Goal: Complete application form: Complete application form

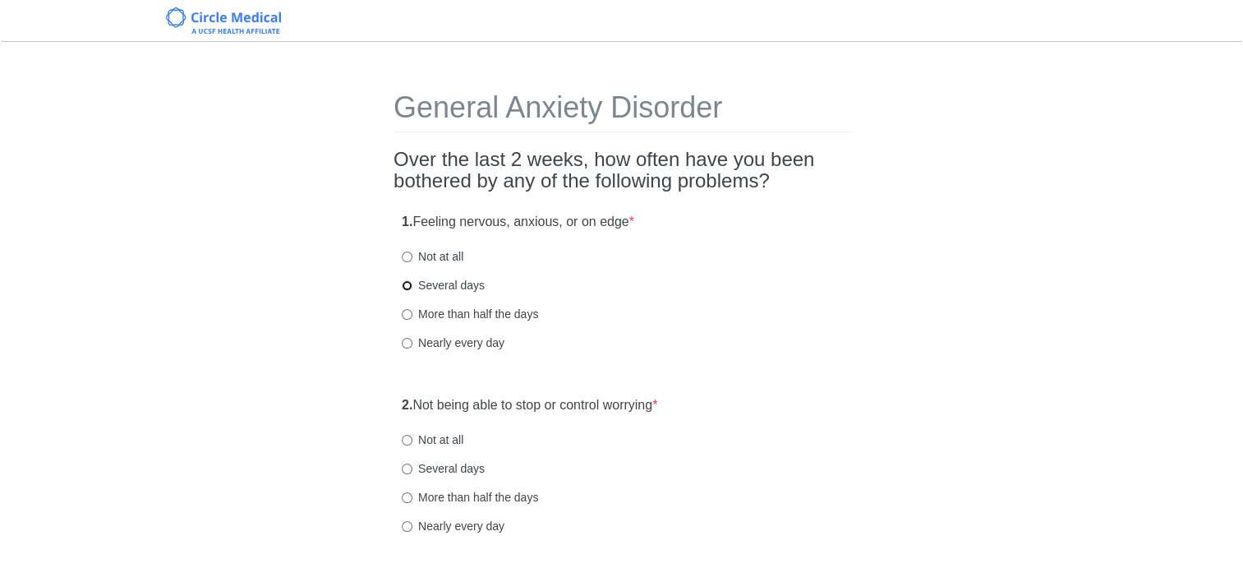
click at [407, 281] on input "Several days" at bounding box center [407, 285] width 11 height 11
radio input "true"
click at [408, 437] on input "Not at all" at bounding box center [407, 440] width 11 height 11
radio input "true"
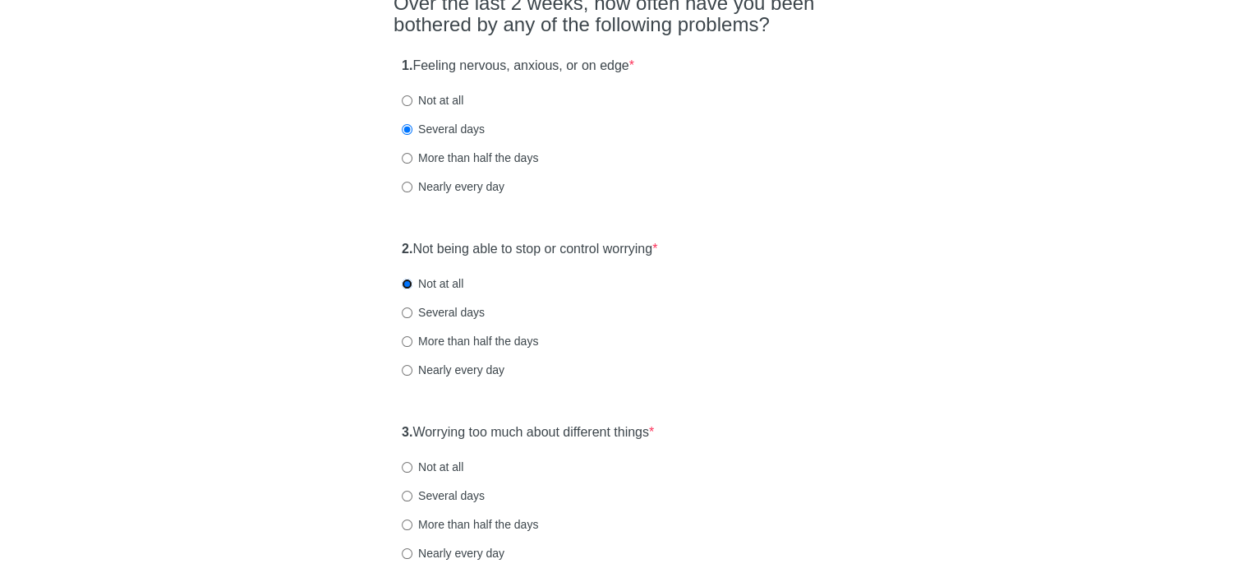
scroll to position [164, 0]
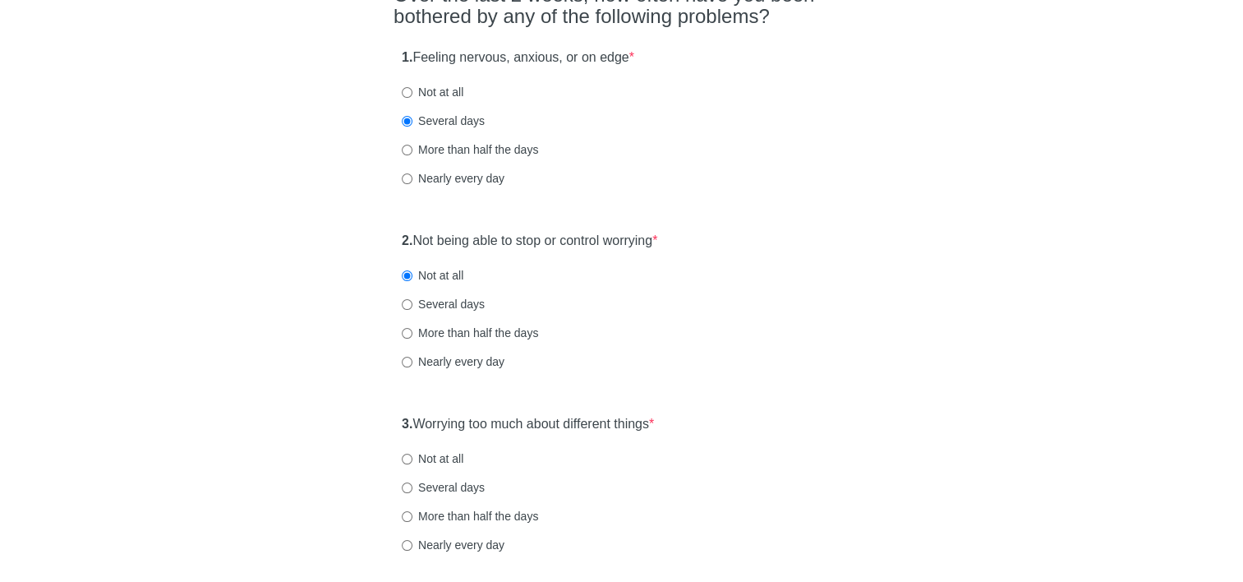
click at [400, 459] on div "3. Worrying too much about different things * Not at all Several days More than…" at bounding box center [621, 492] width 456 height 171
click at [414, 463] on label "Not at all" at bounding box center [433, 458] width 62 height 16
click at [412, 463] on input "Not at all" at bounding box center [407, 458] width 11 height 11
radio input "true"
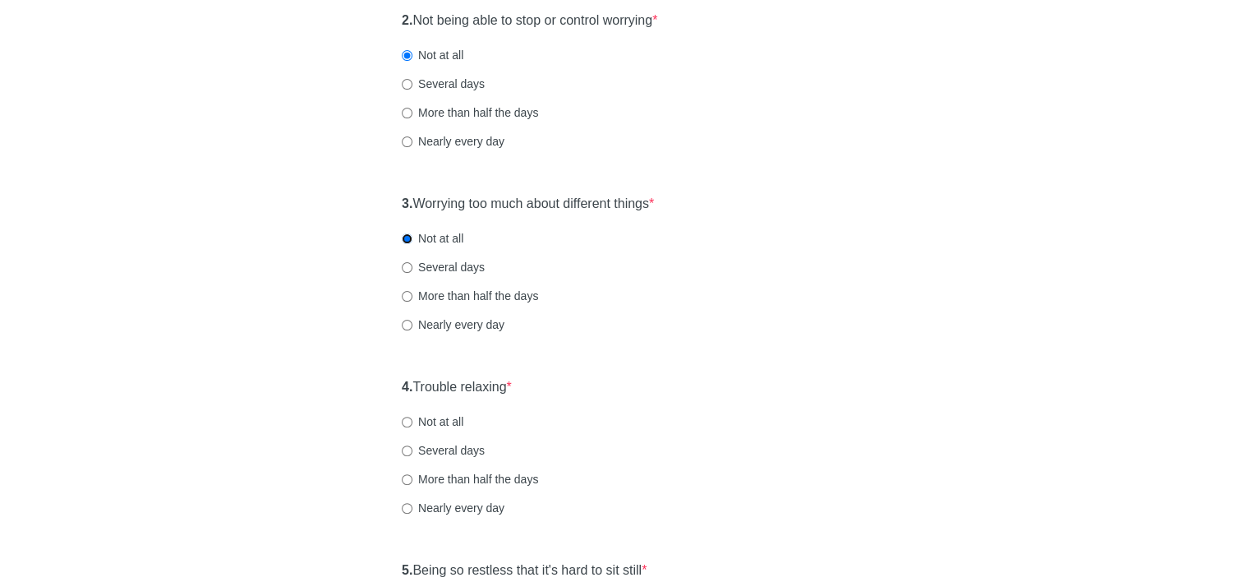
scroll to position [411, 0]
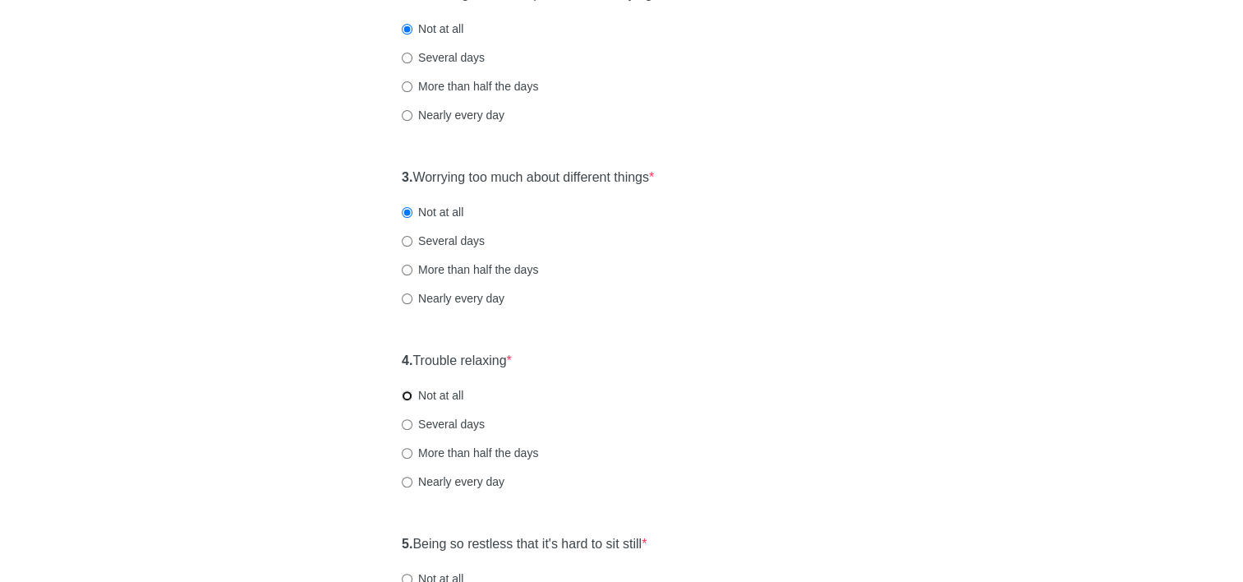
click at [407, 394] on input "Not at all" at bounding box center [407, 395] width 11 height 11
radio input "true"
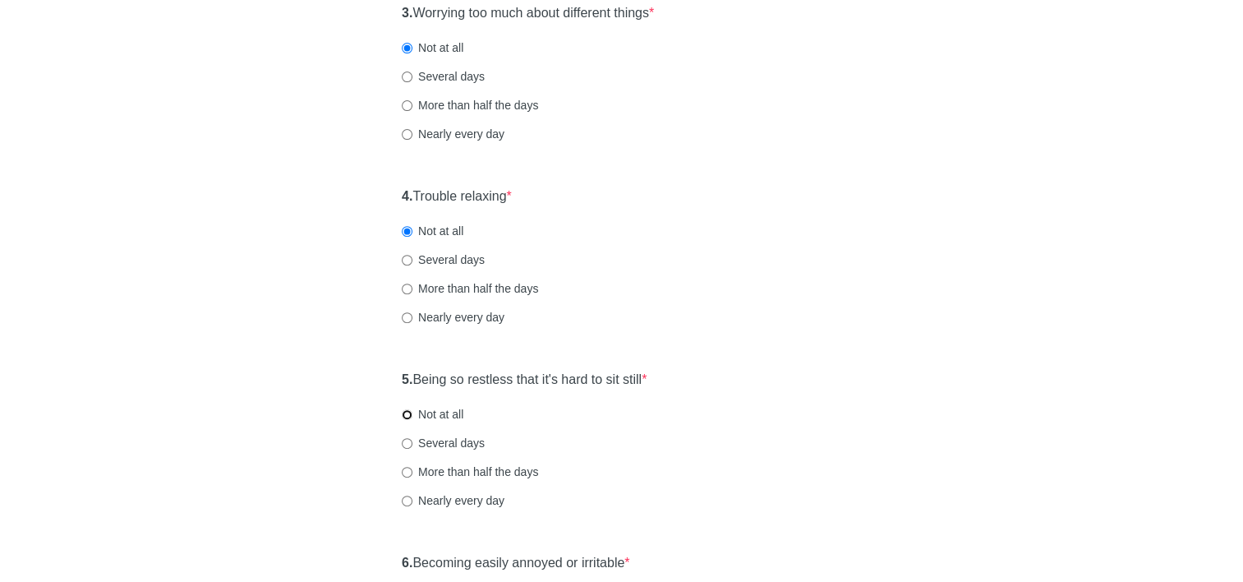
click at [408, 418] on input "Not at all" at bounding box center [407, 414] width 11 height 11
radio input "true"
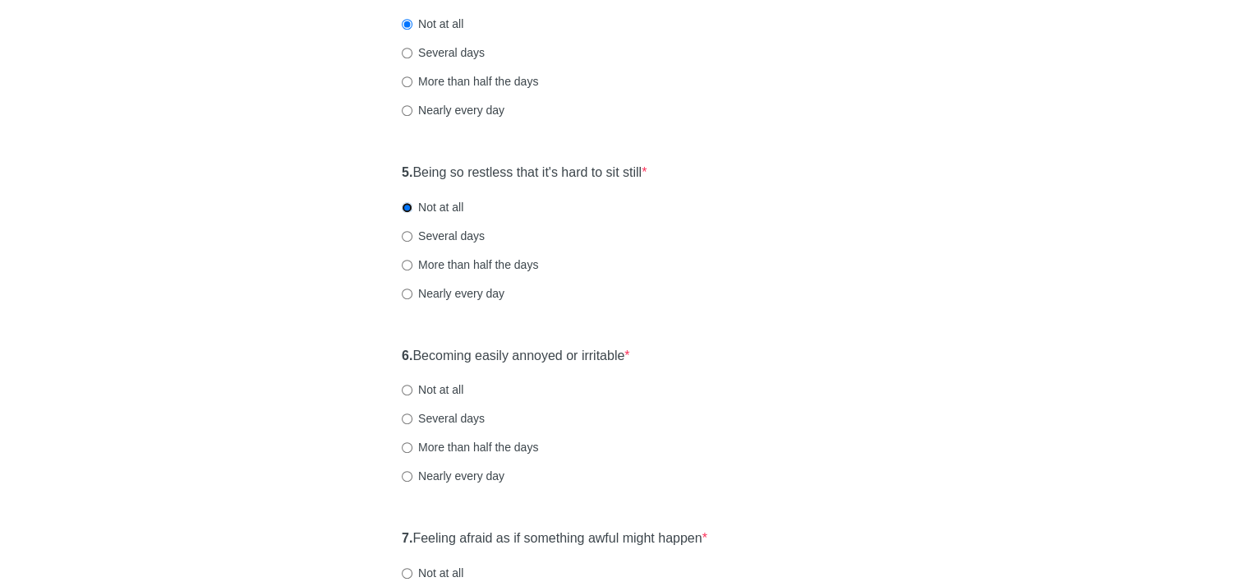
scroll to position [821, 0]
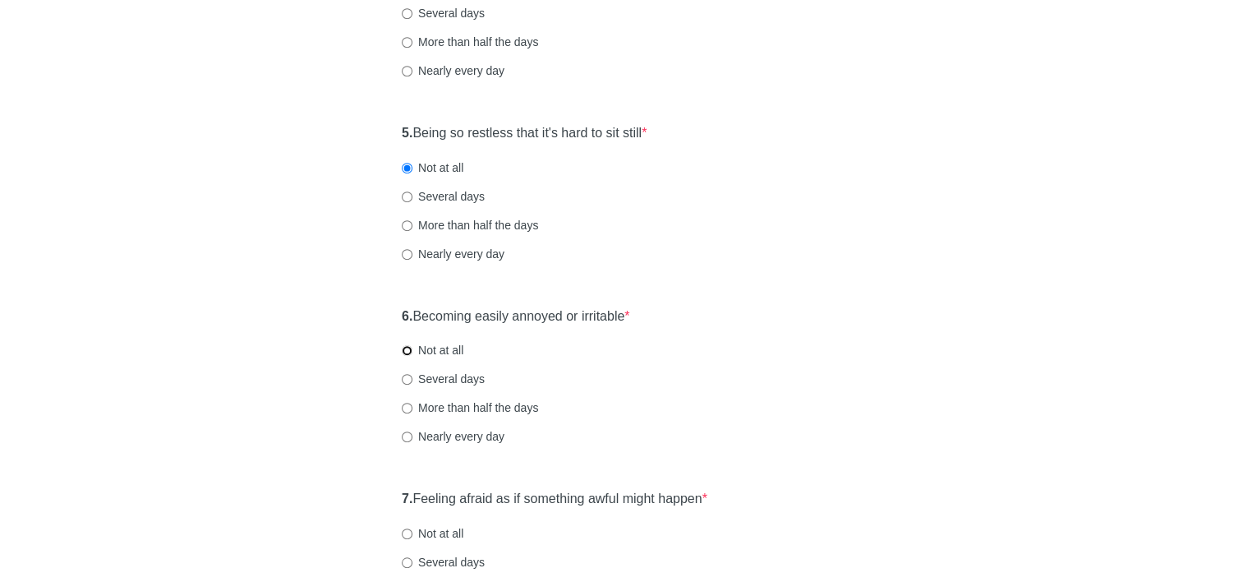
click at [404, 350] on input "Not at all" at bounding box center [407, 350] width 11 height 11
radio input "true"
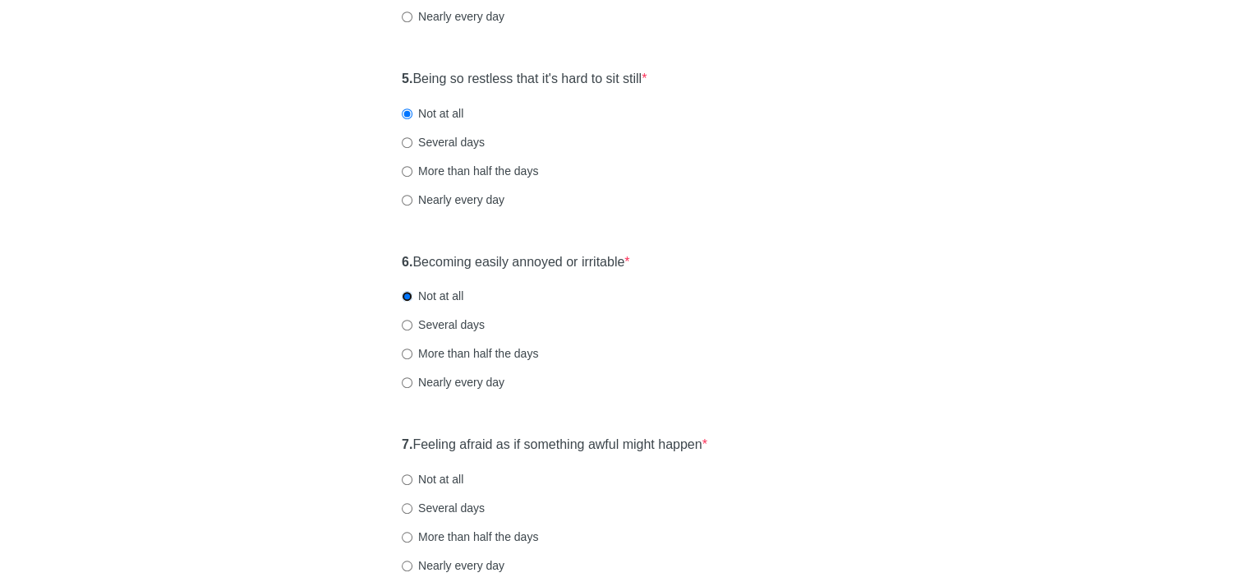
scroll to position [904, 0]
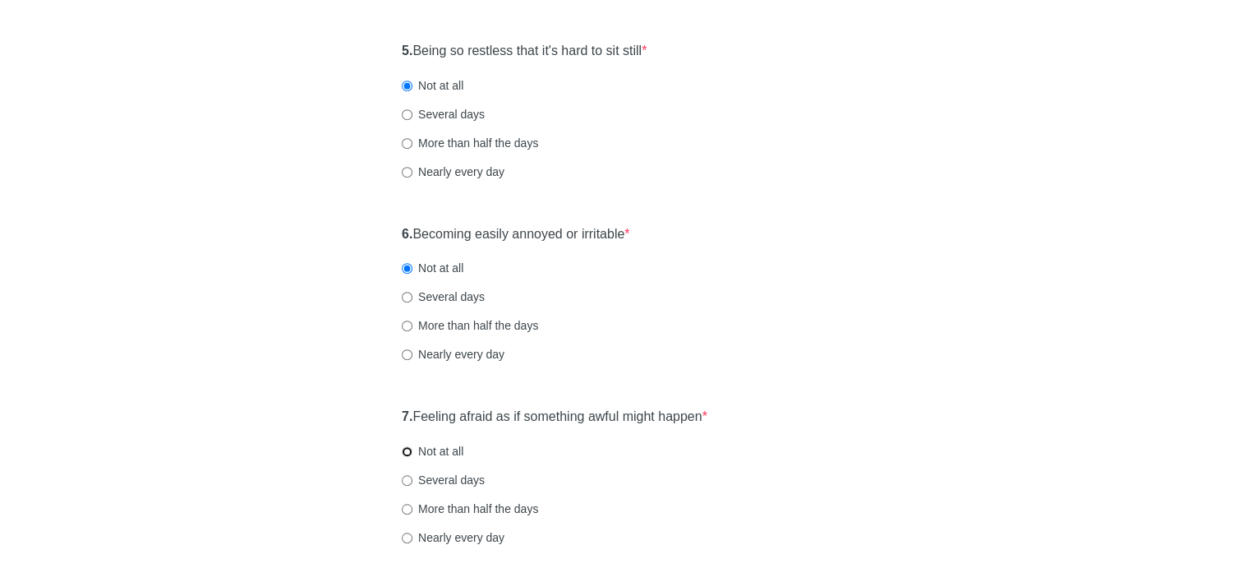
click at [406, 449] on input "Not at all" at bounding box center [407, 451] width 11 height 11
radio input "true"
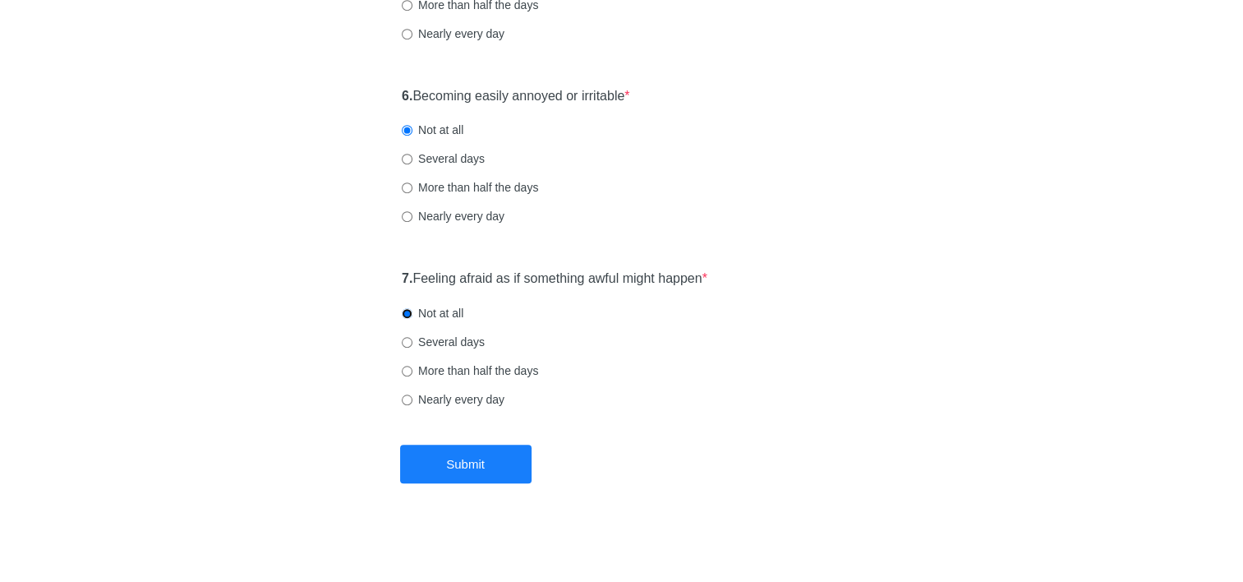
scroll to position [1042, 0]
click at [478, 476] on button "Submit" at bounding box center [465, 463] width 131 height 39
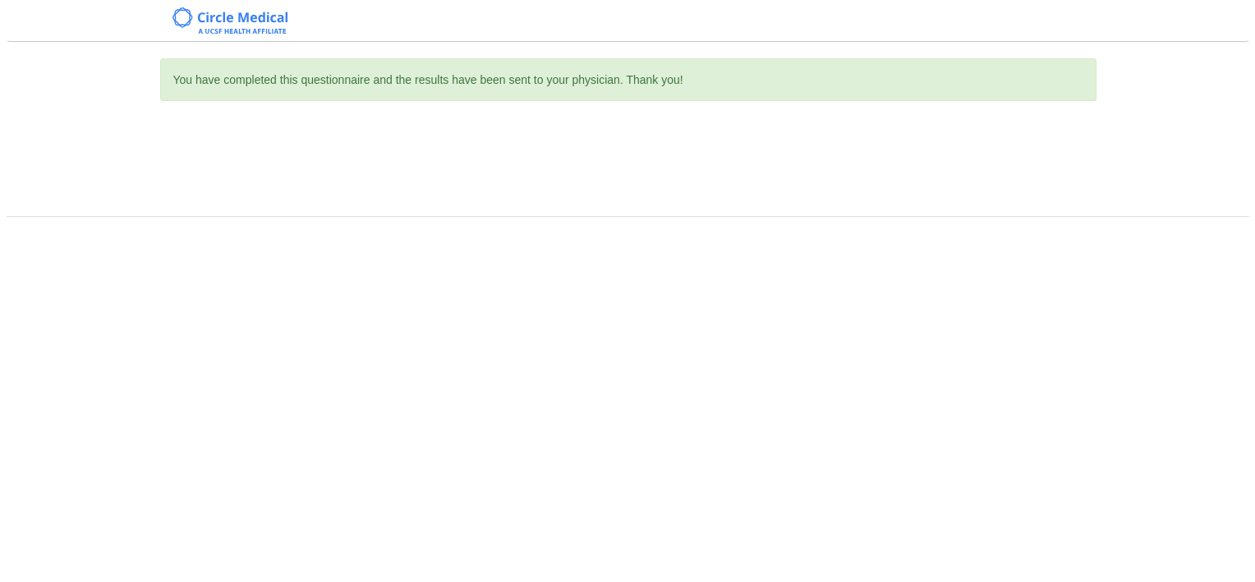
scroll to position [0, 0]
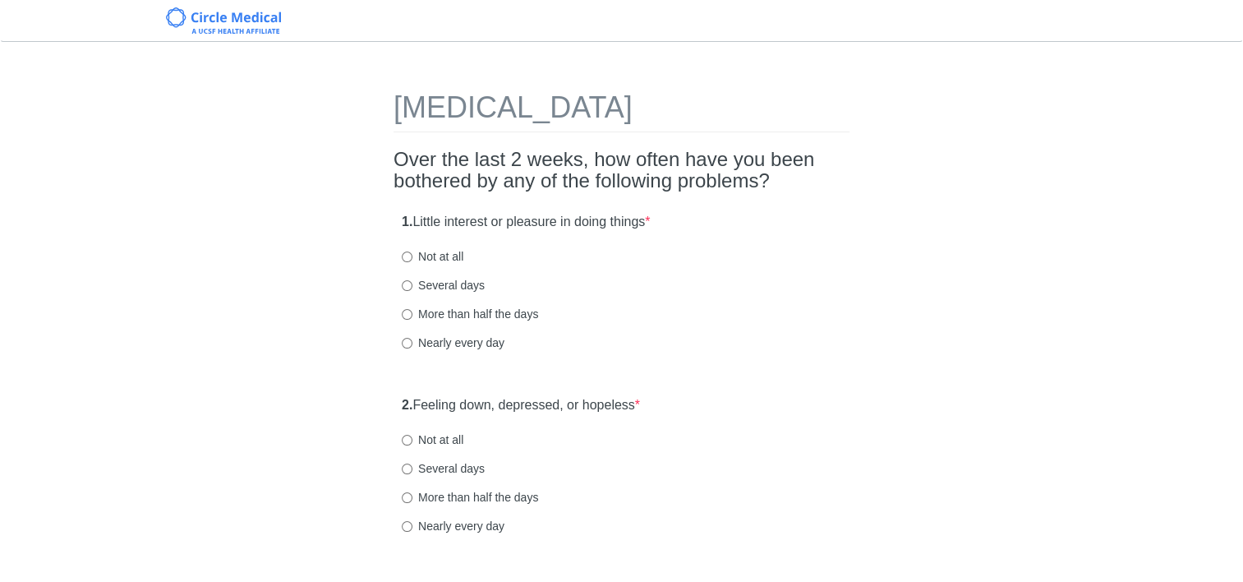
click at [413, 256] on label "Not at all" at bounding box center [433, 256] width 62 height 16
click at [412, 256] on input "Not at all" at bounding box center [407, 256] width 11 height 11
radio input "true"
click at [405, 435] on input "Not at all" at bounding box center [407, 440] width 11 height 11
radio input "true"
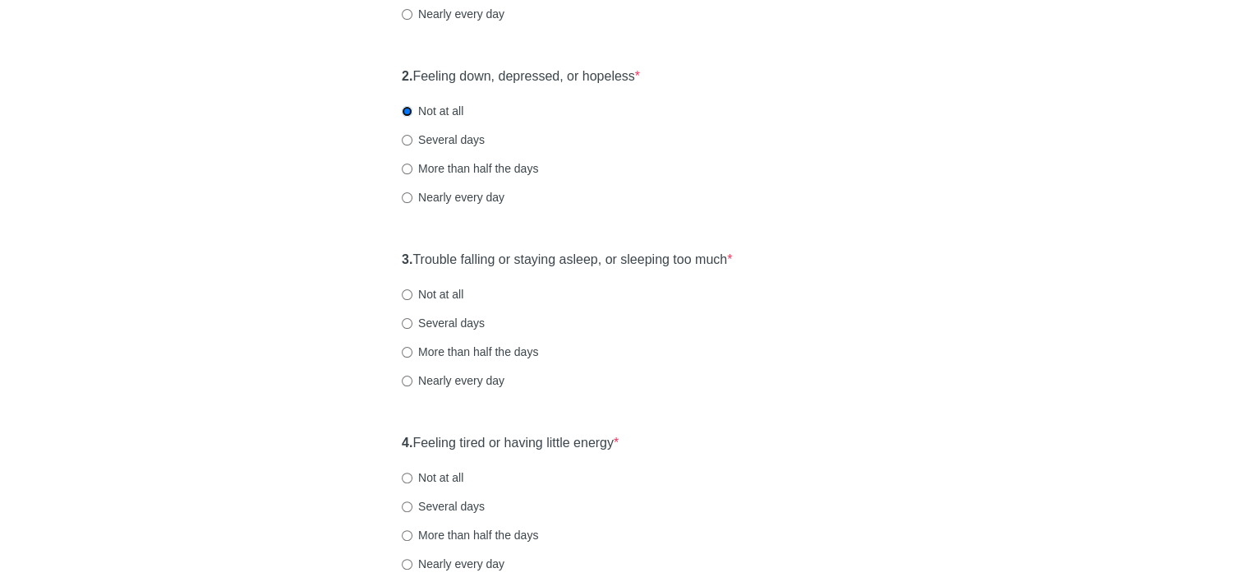
scroll to position [411, 0]
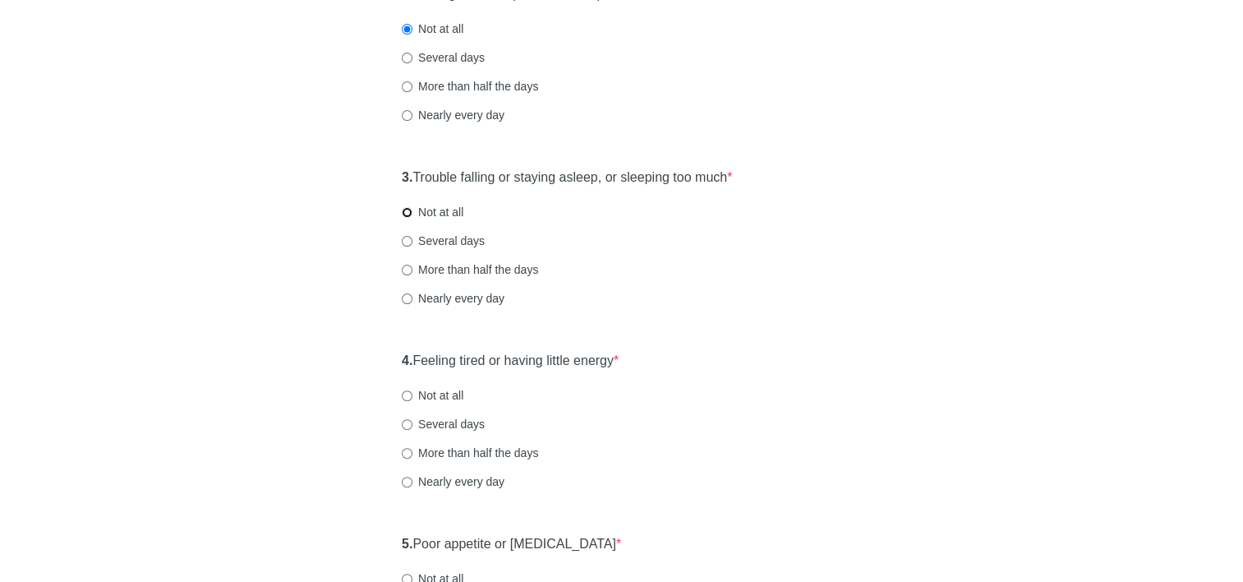
click at [411, 210] on input "Not at all" at bounding box center [407, 212] width 11 height 11
radio input "true"
click at [407, 391] on input "Not at all" at bounding box center [407, 395] width 11 height 11
radio input "true"
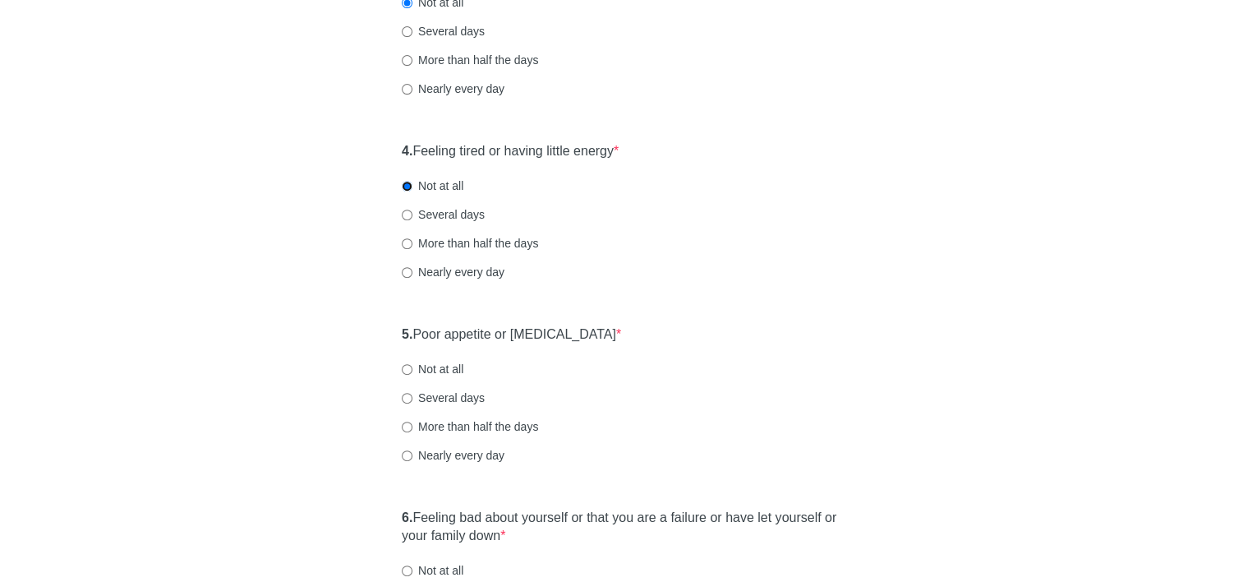
scroll to position [657, 0]
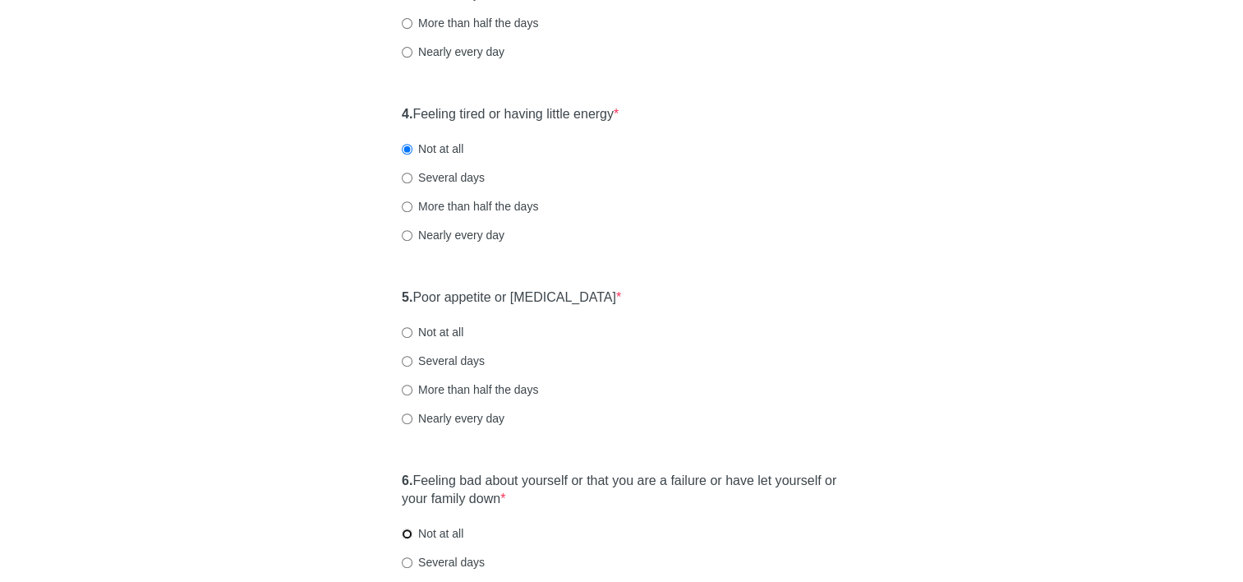
drag, startPoint x: 410, startPoint y: 531, endPoint x: 427, endPoint y: 526, distance: 18.2
click at [410, 532] on input "Not at all" at bounding box center [407, 533] width 11 height 11
radio input "true"
click at [411, 179] on input "Several days" at bounding box center [407, 178] width 11 height 11
radio input "true"
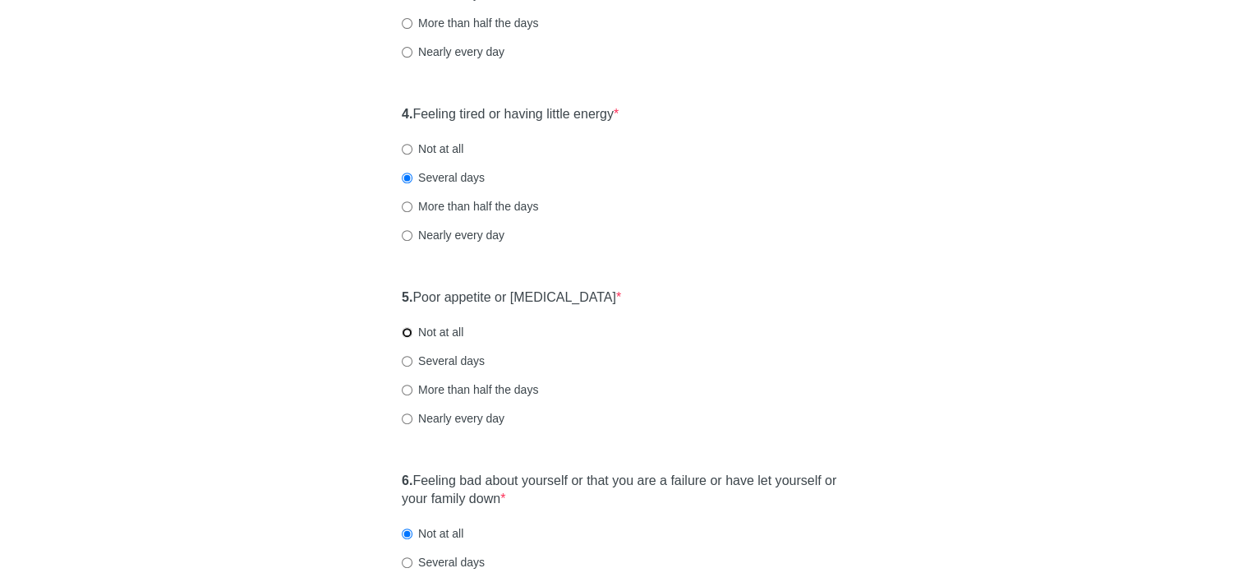
click at [412, 332] on input "Not at all" at bounding box center [407, 332] width 11 height 11
radio input "true"
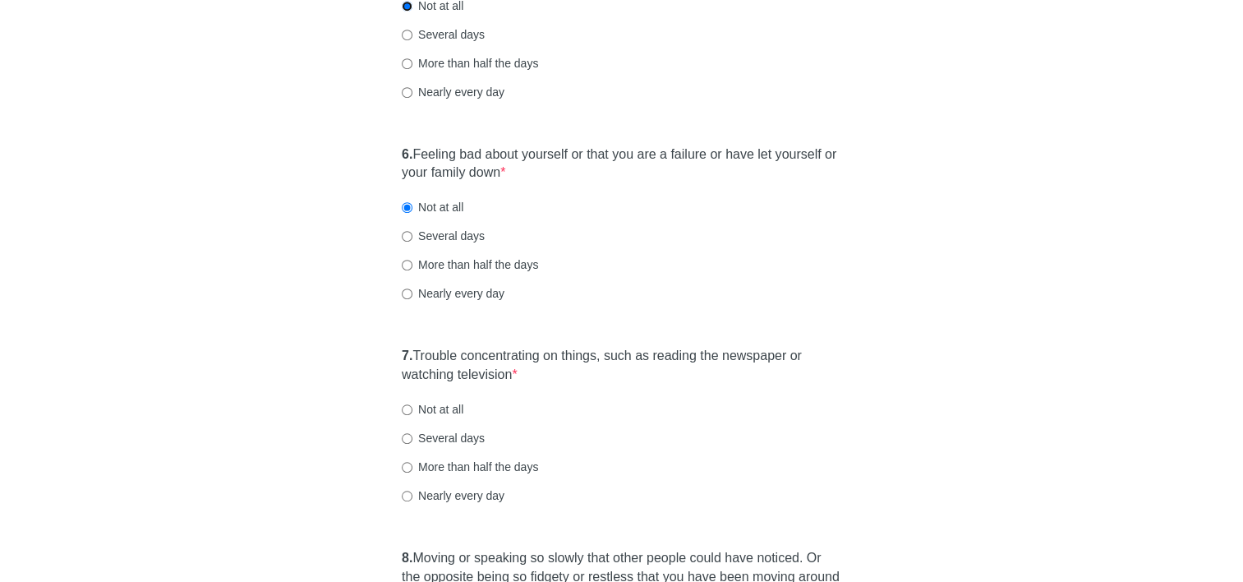
scroll to position [986, 0]
click at [409, 408] on input "Not at all" at bounding box center [407, 407] width 11 height 11
radio input "true"
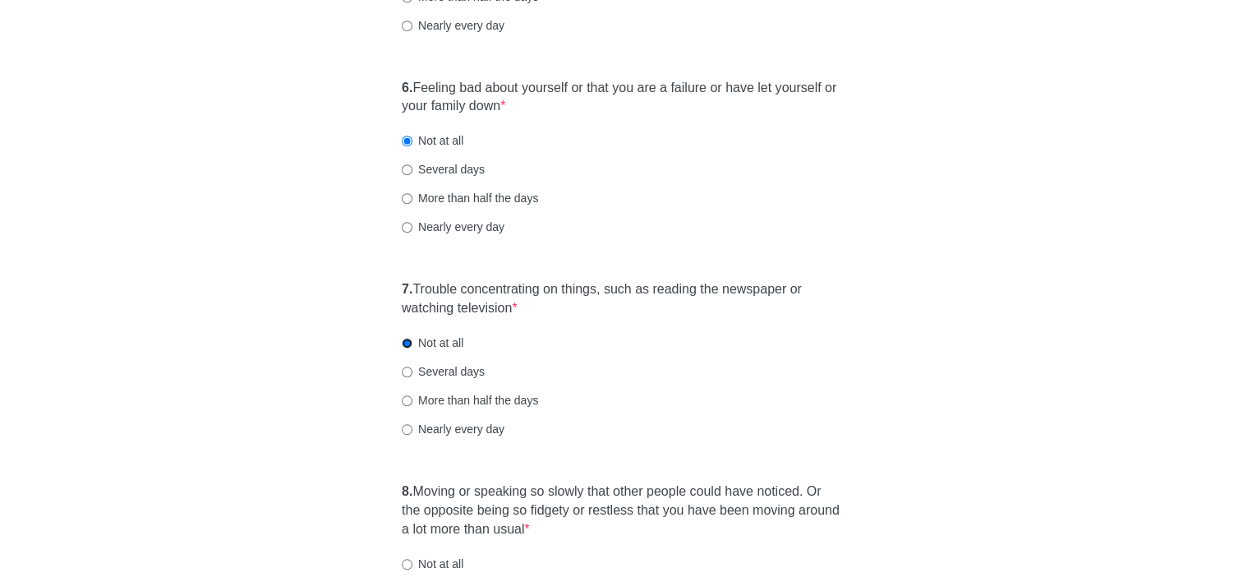
scroll to position [1150, 0]
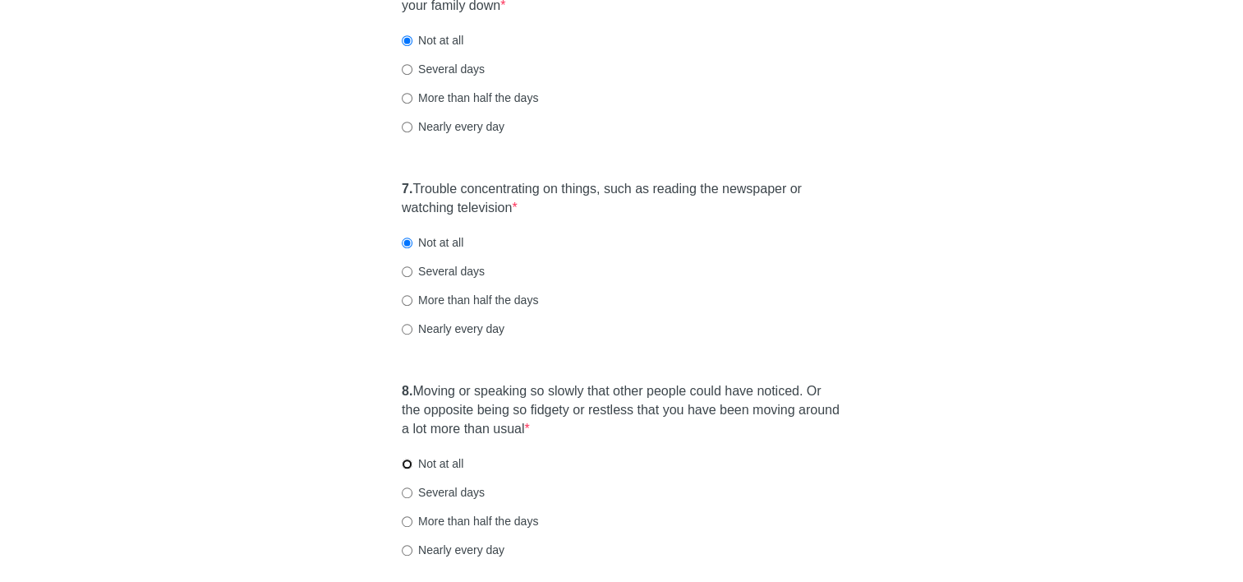
click at [407, 464] on input "Not at all" at bounding box center [407, 463] width 11 height 11
radio input "true"
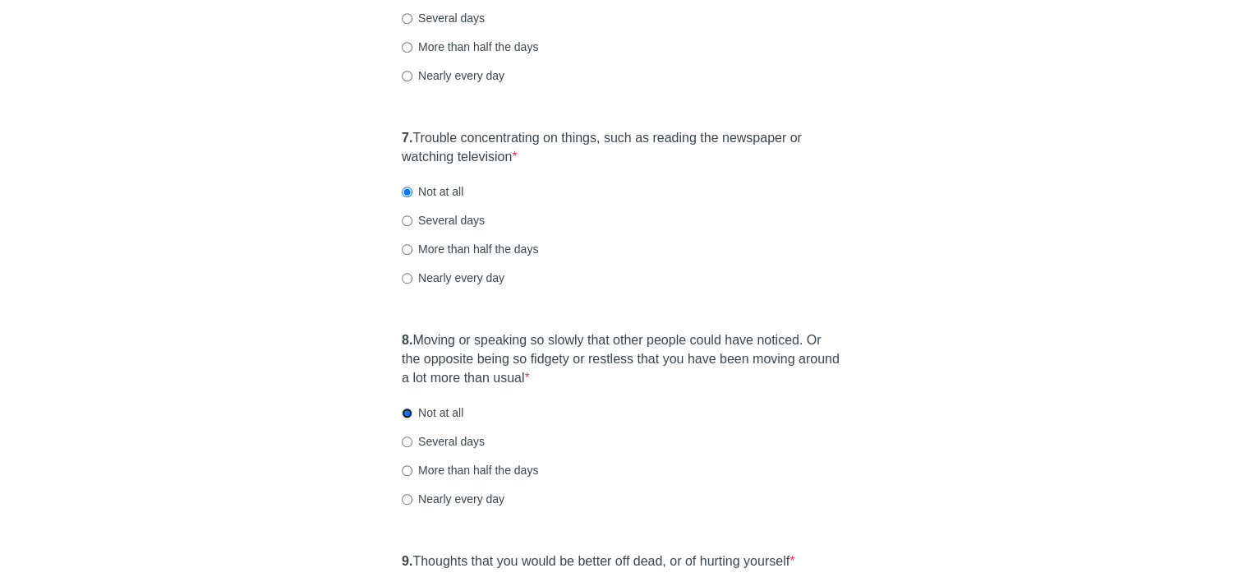
scroll to position [1396, 0]
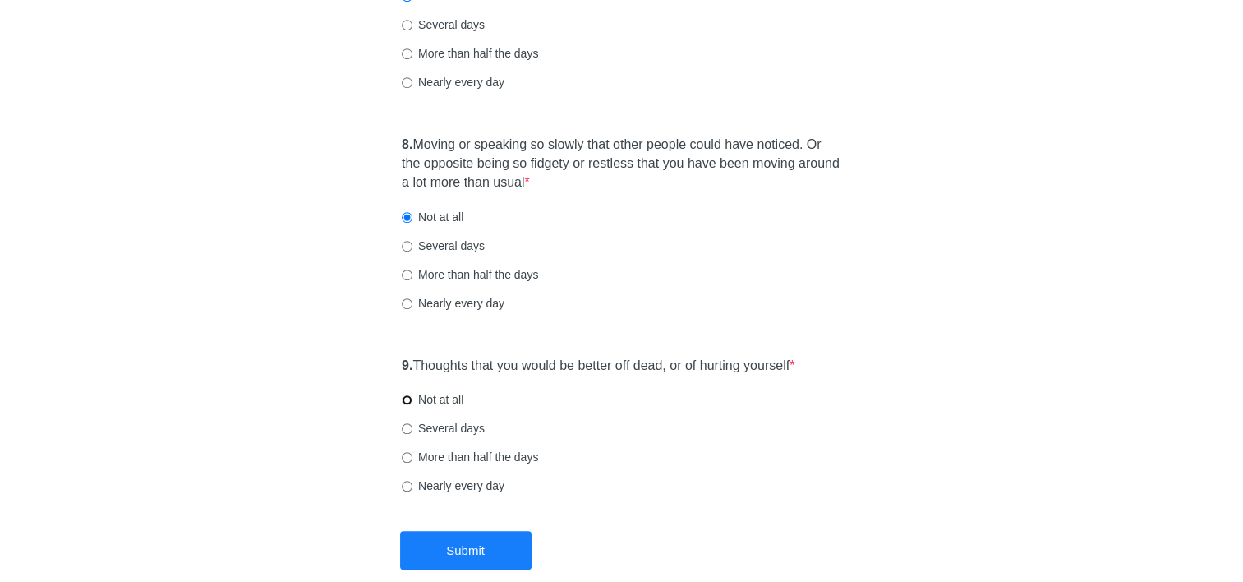
click at [407, 398] on input "Not at all" at bounding box center [407, 399] width 11 height 11
radio input "true"
click at [450, 545] on button "Submit" at bounding box center [465, 550] width 131 height 39
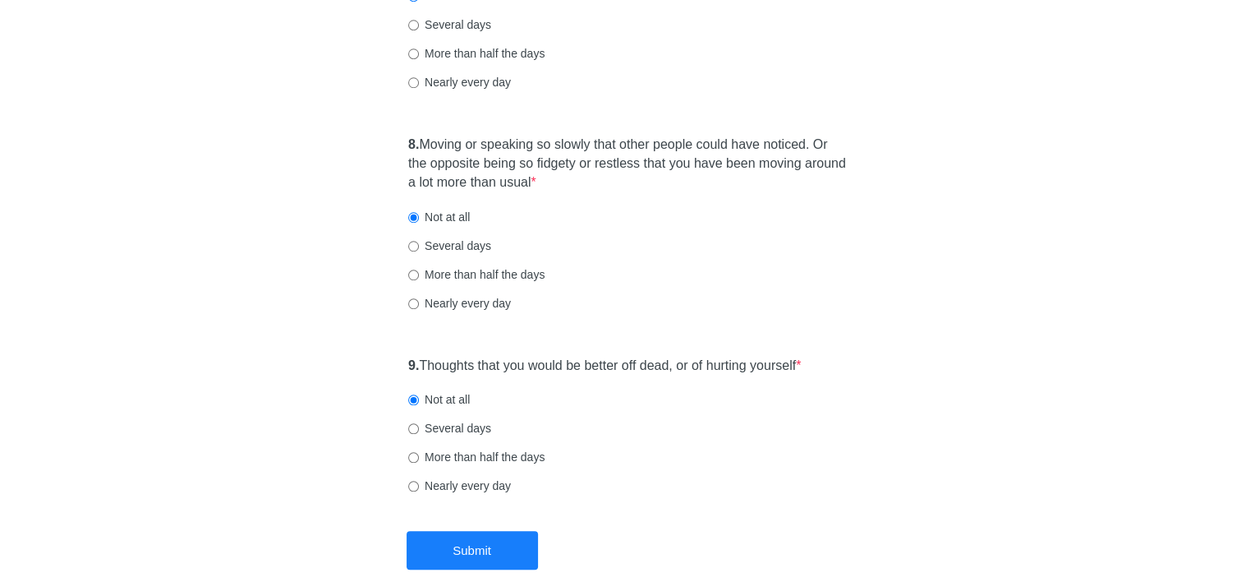
scroll to position [0, 0]
